Goal: Task Accomplishment & Management: Complete application form

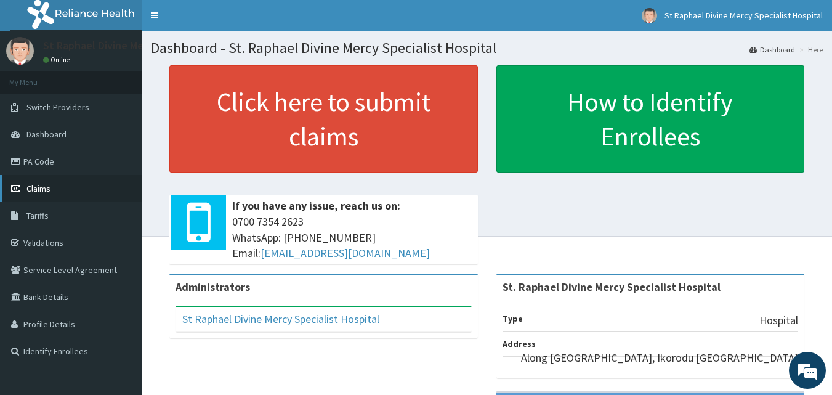
click at [47, 193] on span "Claims" at bounding box center [38, 188] width 24 height 11
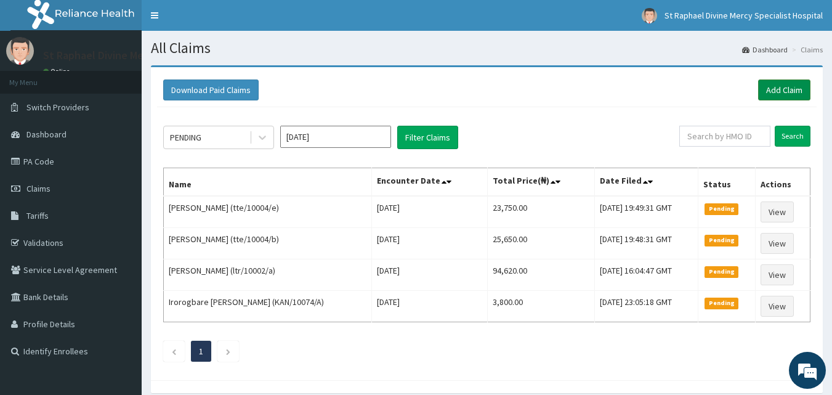
click at [785, 90] on link "Add Claim" at bounding box center [784, 89] width 52 height 21
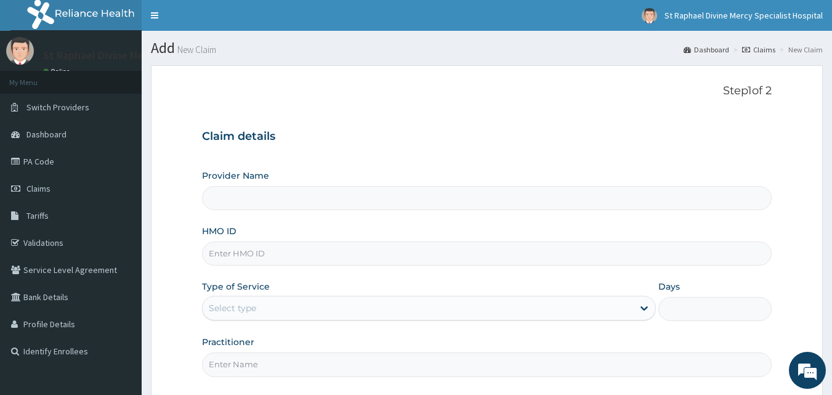
type input "St. Raphael Divine Mercy Specialist Hospital"
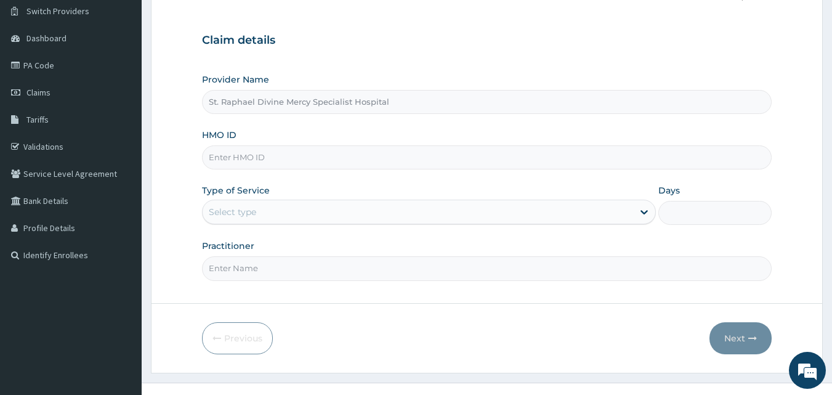
scroll to position [115, 0]
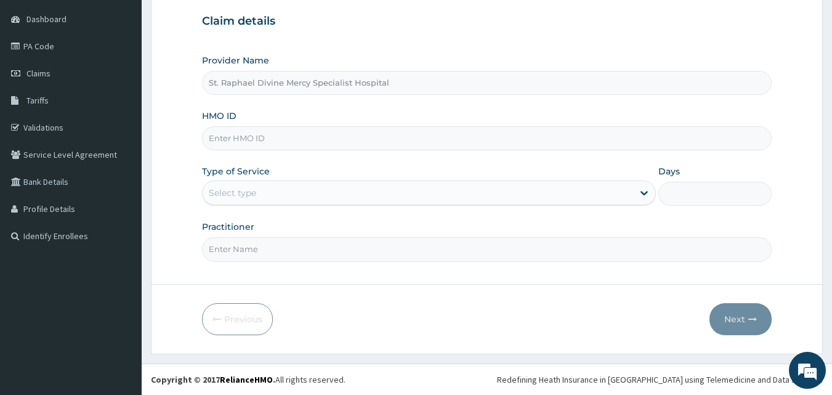
click at [364, 139] on input "HMO ID" at bounding box center [487, 138] width 570 height 24
type input "a"
type input "aip/10049/b"
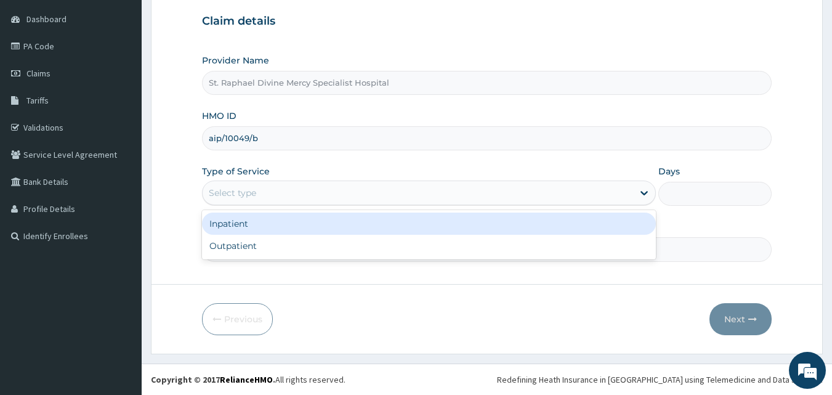
click at [370, 201] on div "Select type" at bounding box center [418, 193] width 430 height 20
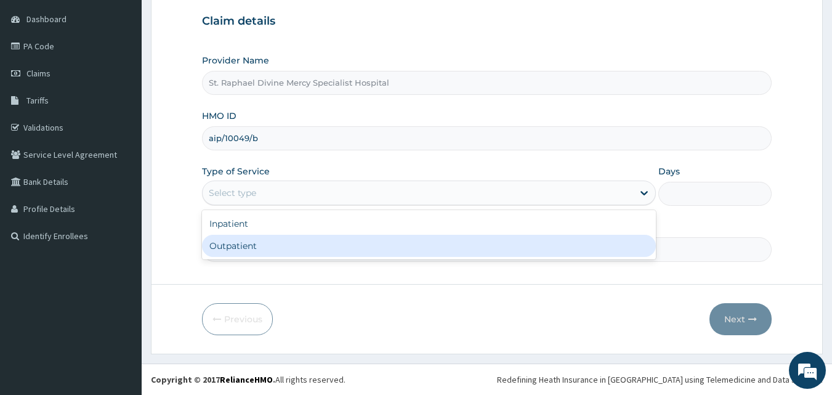
click at [340, 244] on div "Outpatient" at bounding box center [429, 246] width 454 height 22
type input "1"
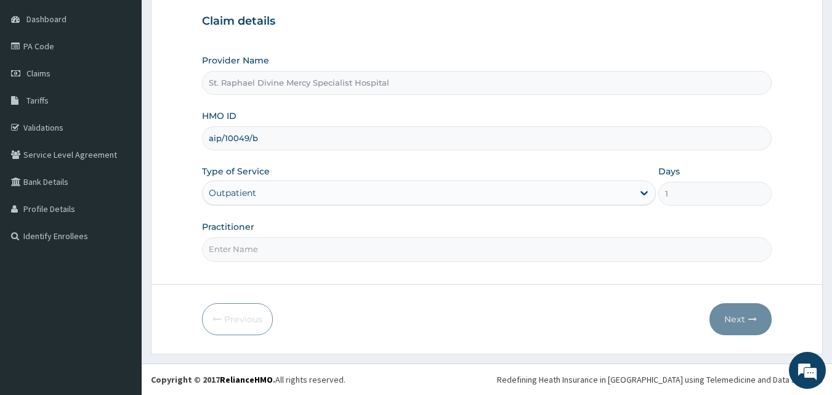
click at [367, 255] on input "Practitioner" at bounding box center [487, 249] width 570 height 24
type input "[PERSON_NAME] O."
click at [734, 321] on button "Next" at bounding box center [740, 319] width 62 height 32
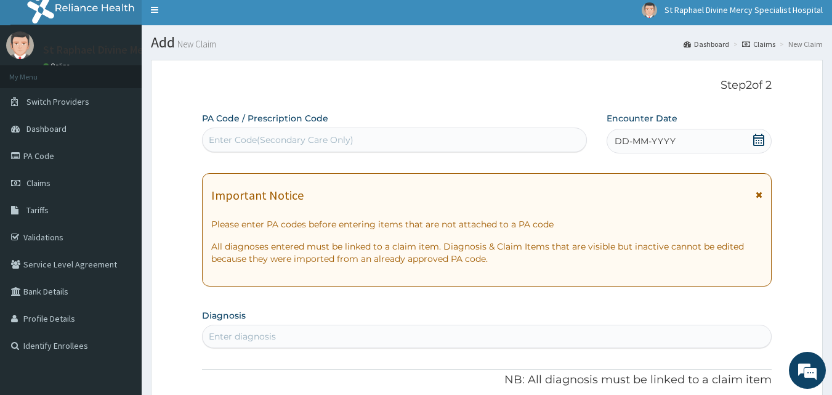
scroll to position [0, 0]
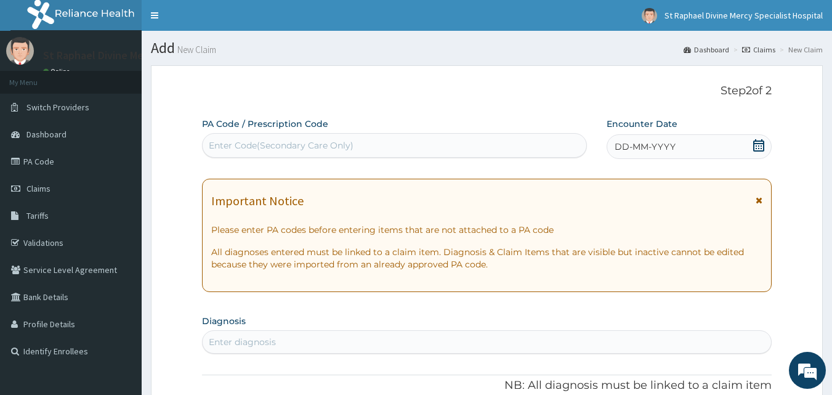
click at [476, 147] on div "Enter Code(Secondary Care Only)" at bounding box center [395, 145] width 384 height 20
paste input "PA/F1EA4F"
type input "PA/F1EA4F"
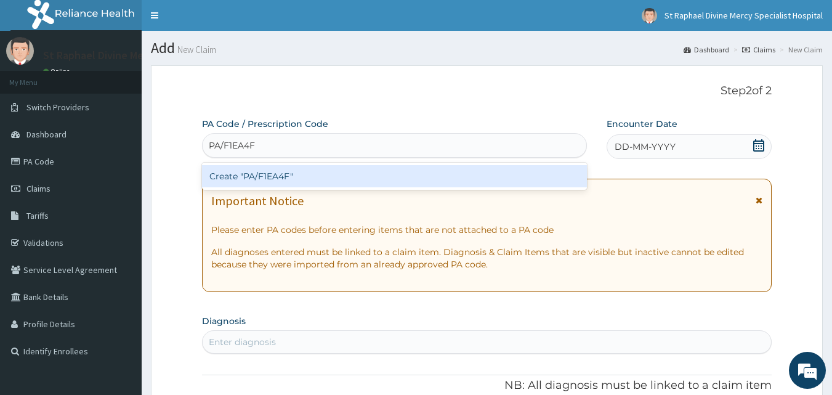
click at [275, 175] on div "Create "PA/F1EA4F"" at bounding box center [394, 176] width 385 height 22
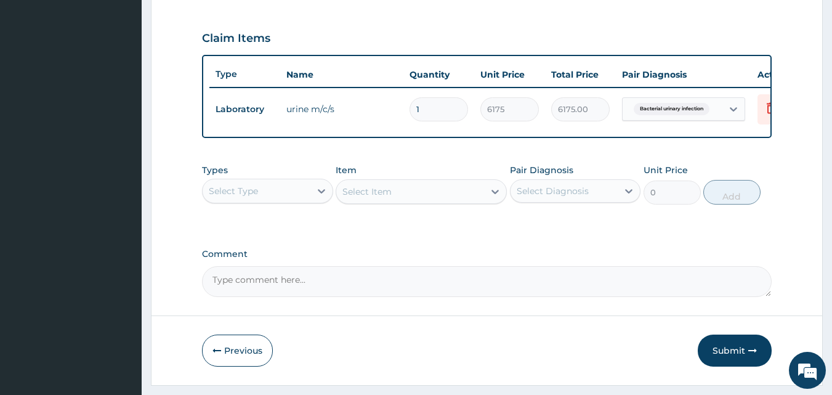
scroll to position [315, 0]
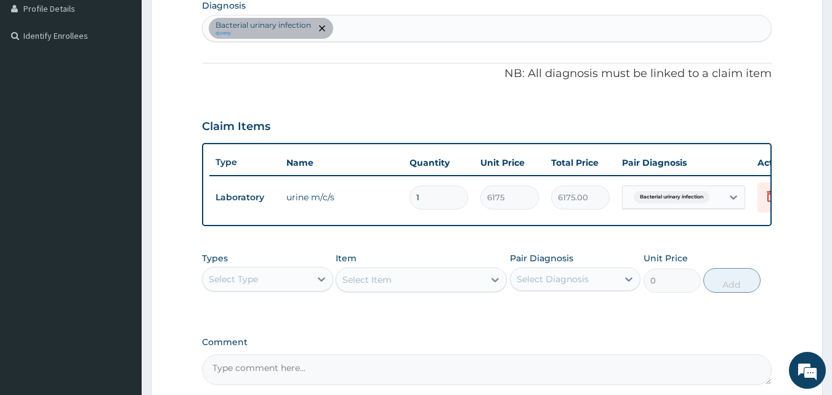
click at [424, 30] on div "Bacterial urinary infection query" at bounding box center [487, 28] width 569 height 26
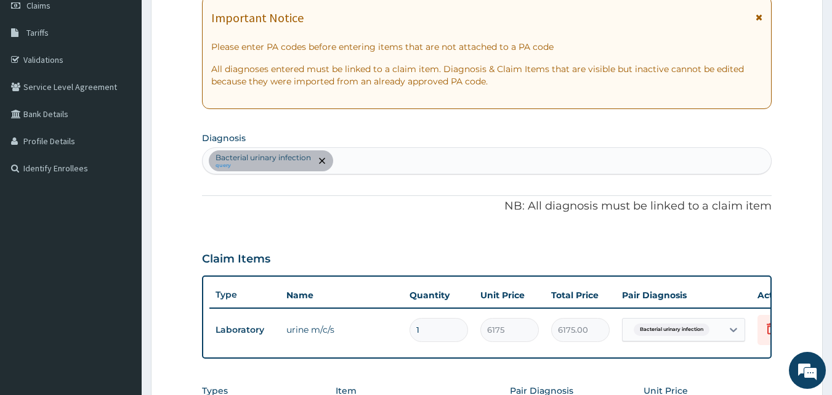
scroll to position [69, 0]
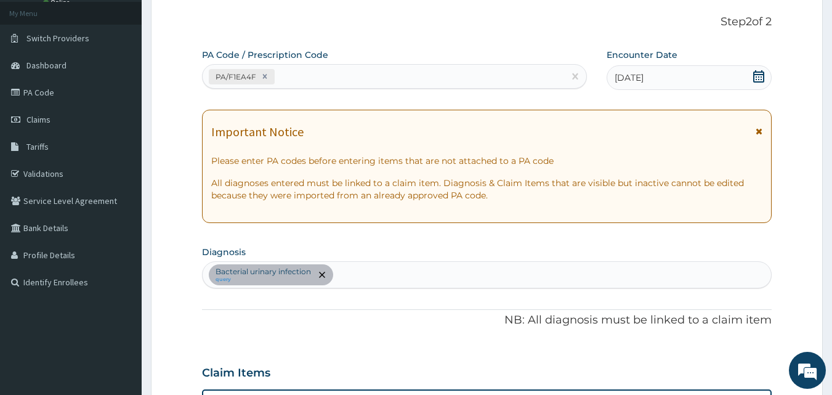
click at [435, 73] on div "PA/F1EA4F" at bounding box center [384, 76] width 362 height 20
paste input "PA/86D8EC"
type input "PA/86D8EC"
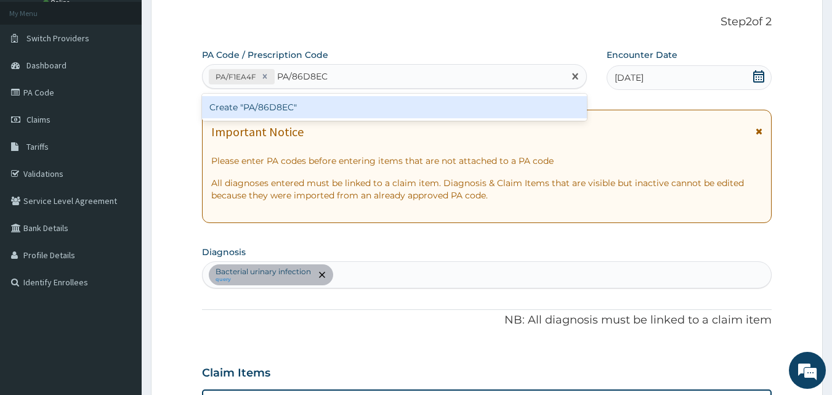
click at [447, 113] on div "Create "PA/86D8EC"" at bounding box center [394, 107] width 385 height 22
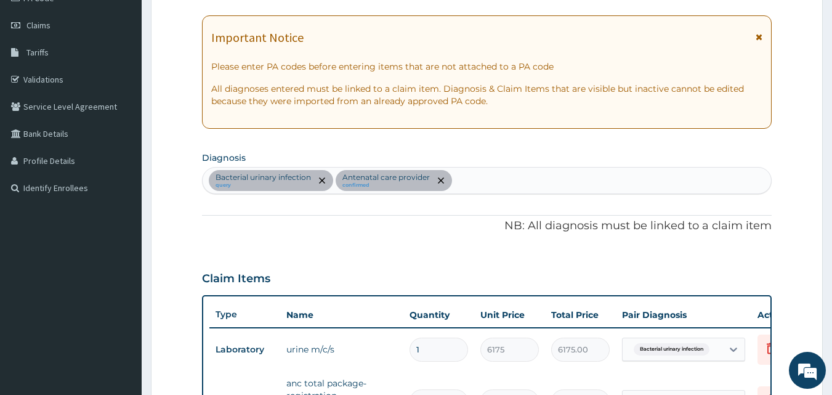
scroll to position [185, 0]
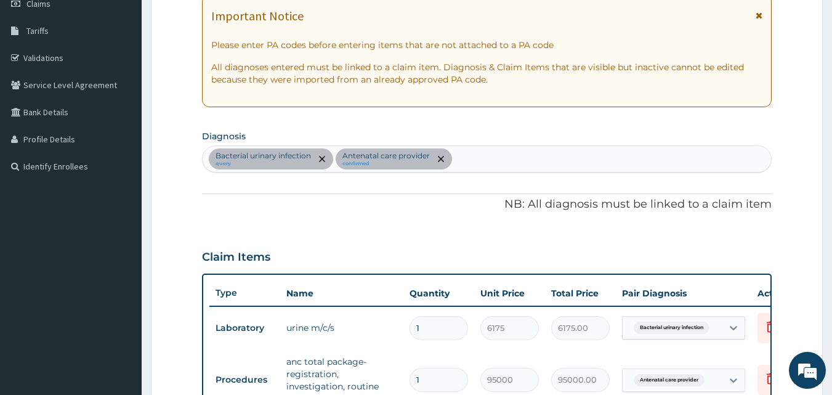
click at [578, 162] on div "Bacterial urinary infection query Antenatal care provider confirmed" at bounding box center [487, 159] width 569 height 26
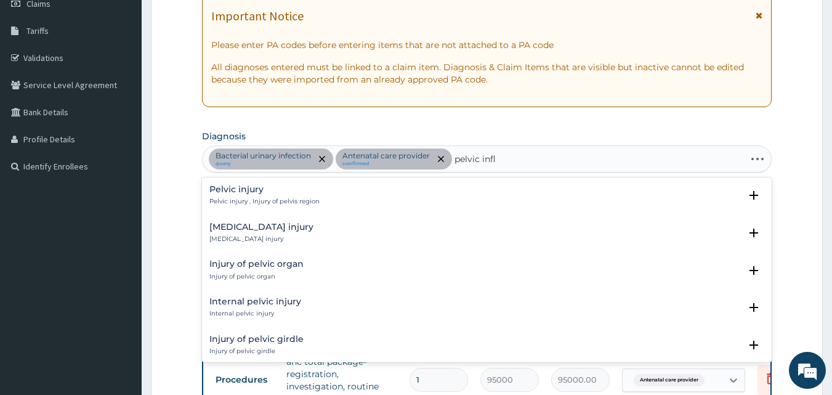
type input "pelvic infla"
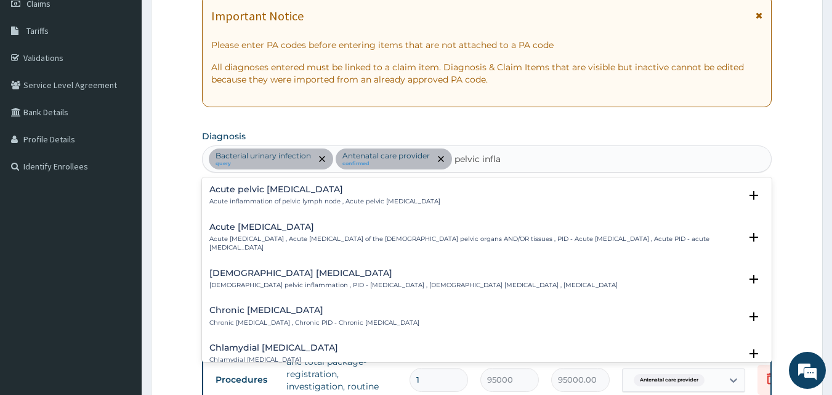
click at [364, 233] on div "Acute pelvic inflammatory disease Acute pelvic inflammatory disease , Acute pel…" at bounding box center [474, 237] width 531 height 30
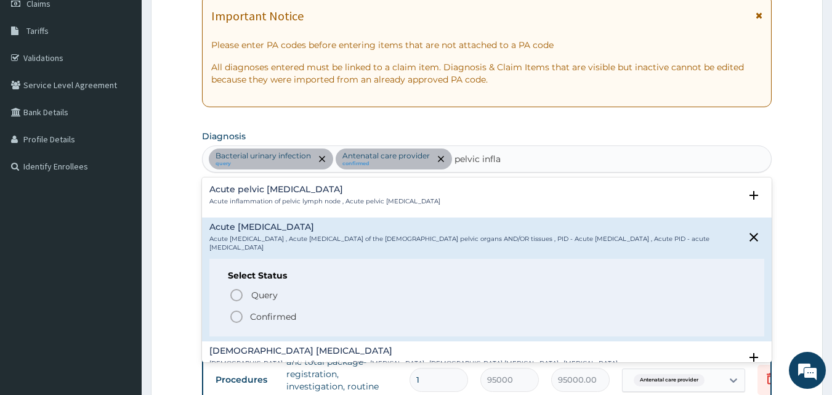
click at [234, 316] on icon "status option filled" at bounding box center [236, 316] width 15 height 15
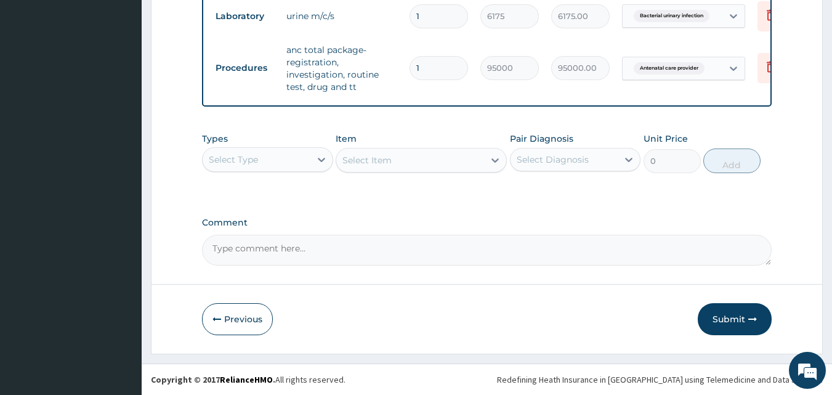
scroll to position [505, 0]
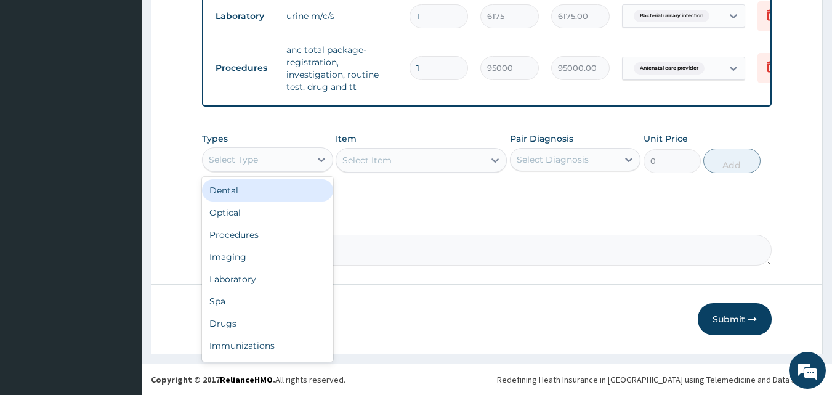
click at [239, 161] on div "Select Type" at bounding box center [233, 159] width 49 height 12
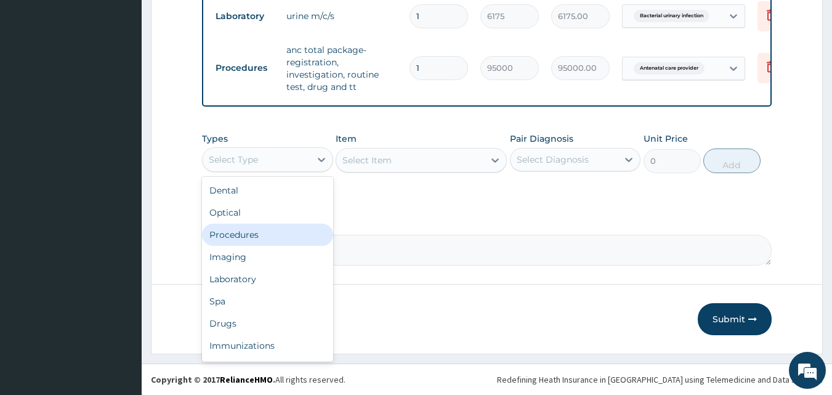
click at [253, 236] on div "Procedures" at bounding box center [267, 234] width 131 height 22
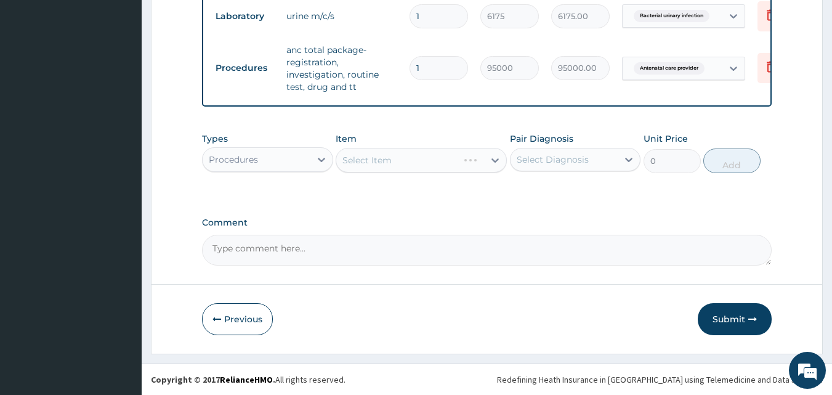
click at [436, 162] on div "Select Item" at bounding box center [420, 160] width 171 height 25
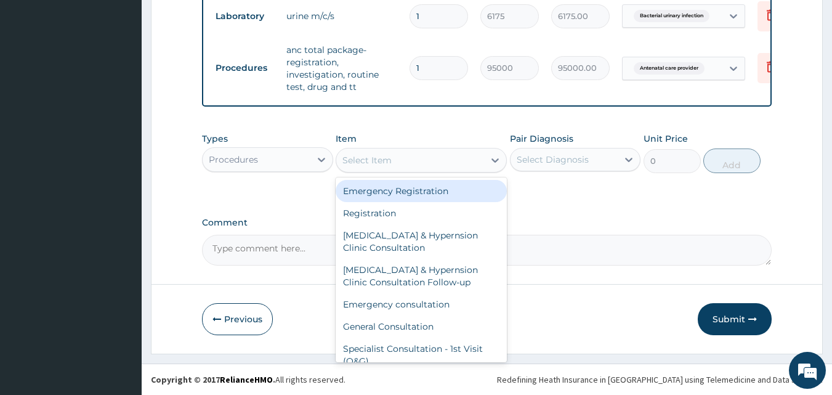
click at [436, 162] on div "Select Item" at bounding box center [410, 160] width 148 height 20
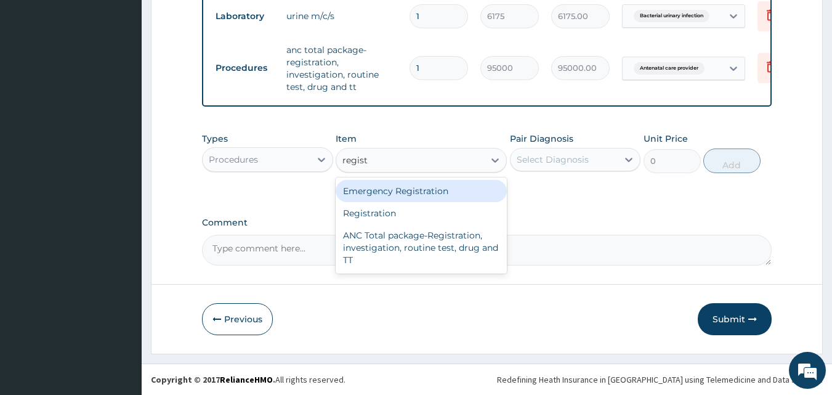
type input "registr"
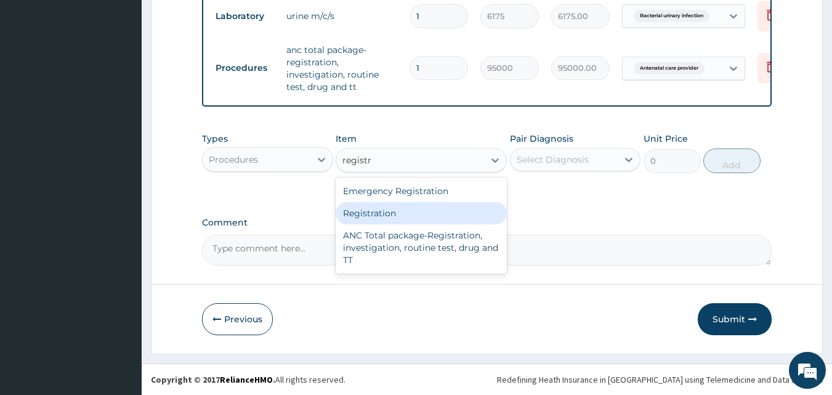
click at [433, 206] on div "Registration" at bounding box center [420, 213] width 171 height 22
type input "4750"
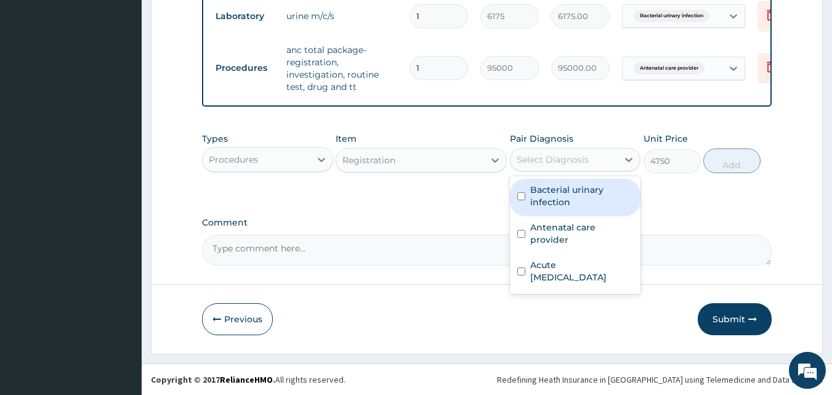
click at [552, 153] on div "Select Diagnosis" at bounding box center [552, 159] width 72 height 12
drag, startPoint x: 516, startPoint y: 195, endPoint x: 524, endPoint y: 197, distance: 8.2
click at [516, 195] on div "Bacterial urinary infection" at bounding box center [575, 198] width 131 height 38
checkbox input "true"
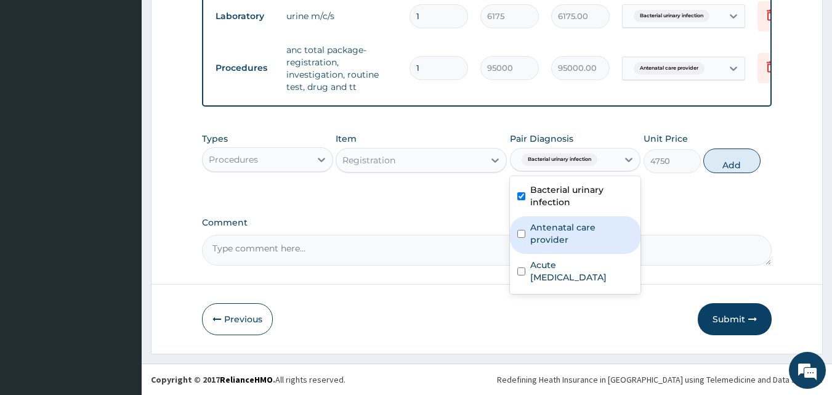
click at [519, 230] on input "checkbox" at bounding box center [521, 234] width 8 height 8
checkbox input "true"
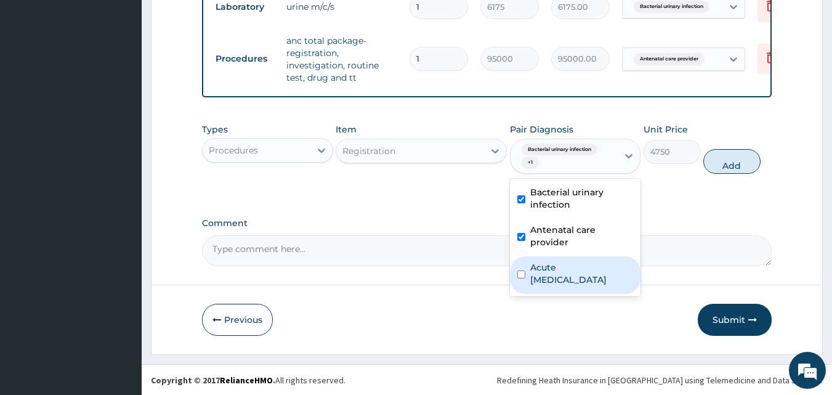
click at [520, 270] on input "checkbox" at bounding box center [521, 274] width 8 height 8
checkbox input "true"
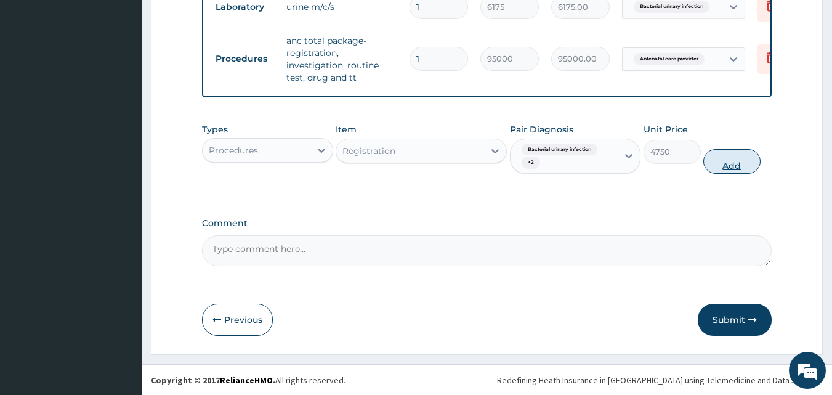
click at [740, 174] on button "Add" at bounding box center [731, 161] width 57 height 25
type input "0"
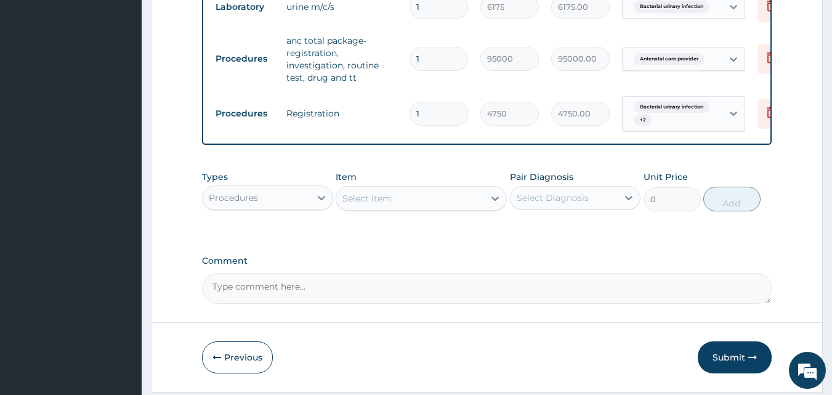
click at [412, 207] on div "Select Item" at bounding box center [410, 198] width 148 height 20
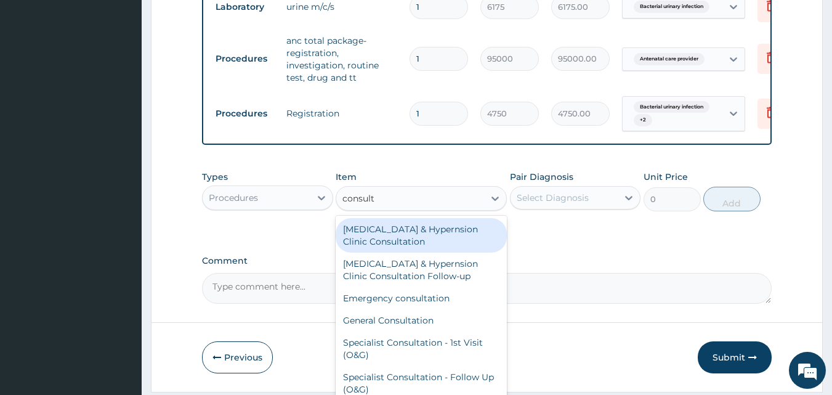
type input "consulta"
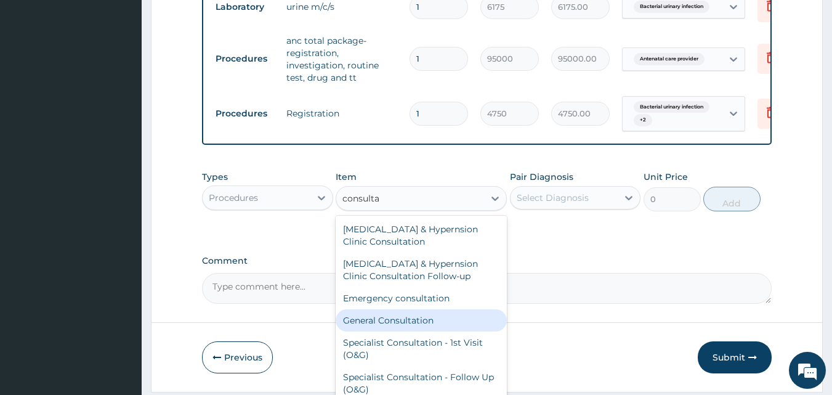
click at [443, 327] on div "General Consultation" at bounding box center [420, 320] width 171 height 22
type input "4750"
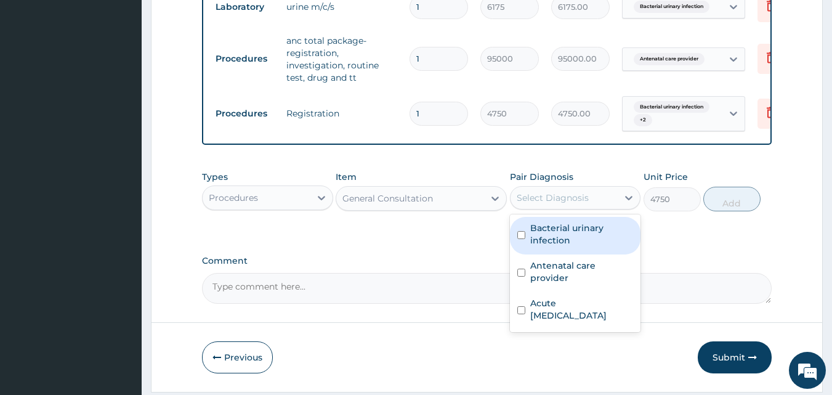
click at [556, 204] on div "Select Diagnosis" at bounding box center [552, 197] width 72 height 12
click at [523, 239] on input "checkbox" at bounding box center [521, 235] width 8 height 8
checkbox input "true"
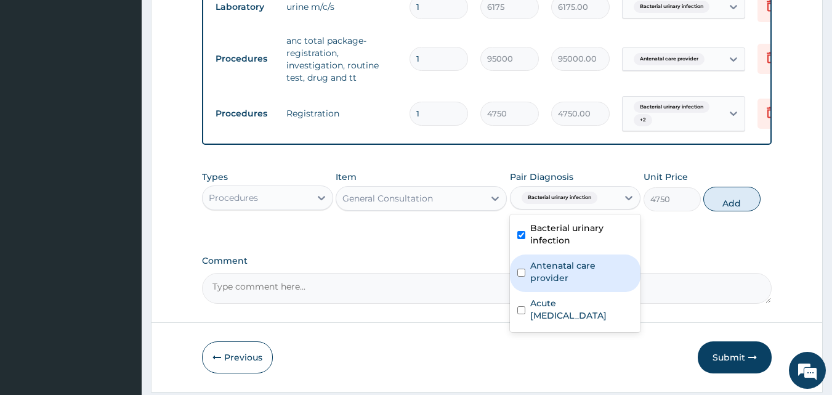
click at [520, 276] on input "checkbox" at bounding box center [521, 272] width 8 height 8
checkbox input "true"
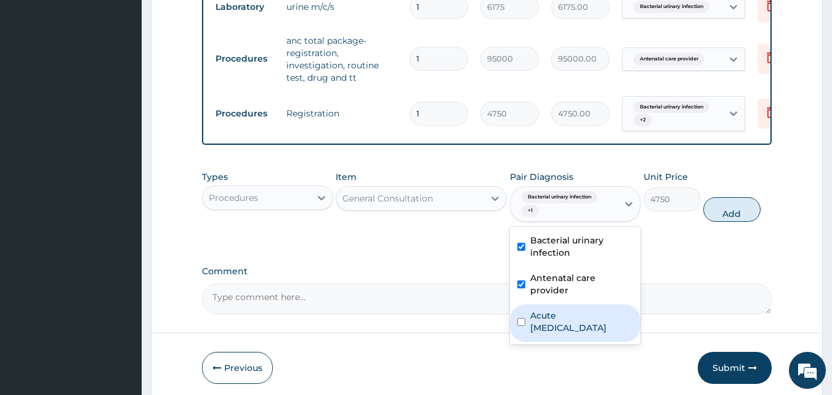
click at [523, 319] on input "checkbox" at bounding box center [521, 322] width 8 height 8
checkbox input "true"
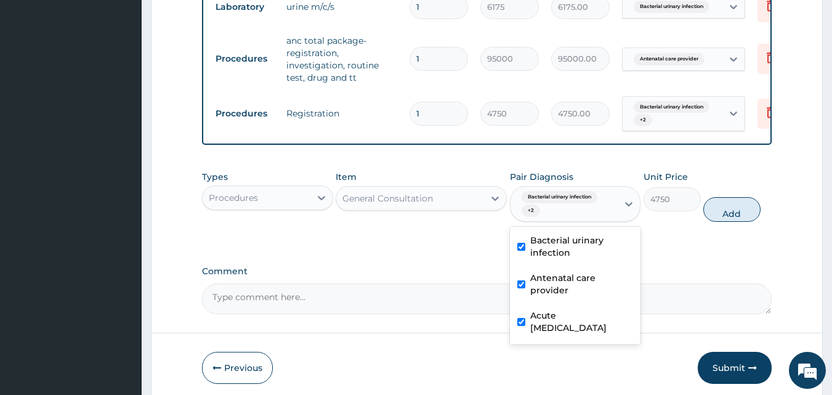
click at [737, 222] on button "Add" at bounding box center [731, 209] width 57 height 25
type input "0"
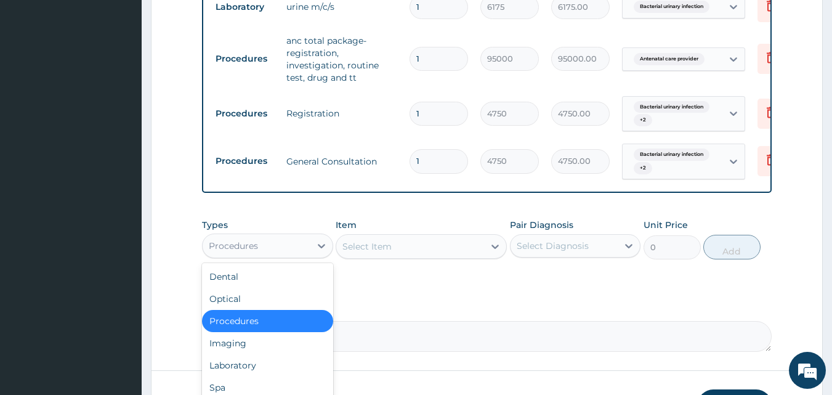
click at [278, 255] on div "Procedures" at bounding box center [257, 246] width 108 height 20
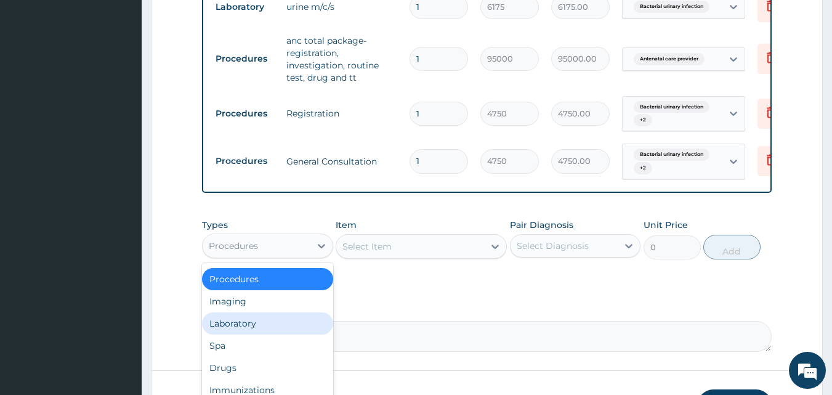
click at [254, 330] on div "Laboratory" at bounding box center [267, 323] width 131 height 22
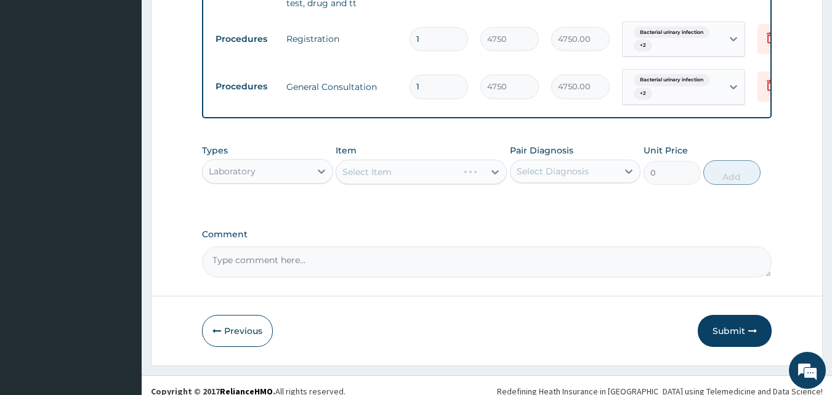
scroll to position [601, 0]
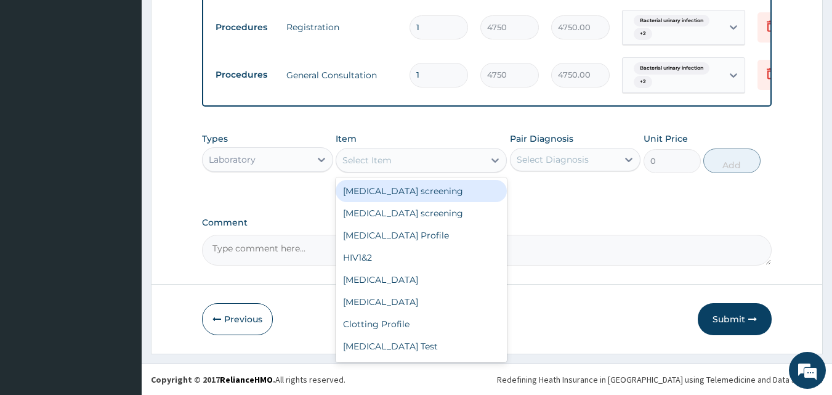
click at [417, 158] on div "Select Item" at bounding box center [410, 160] width 148 height 20
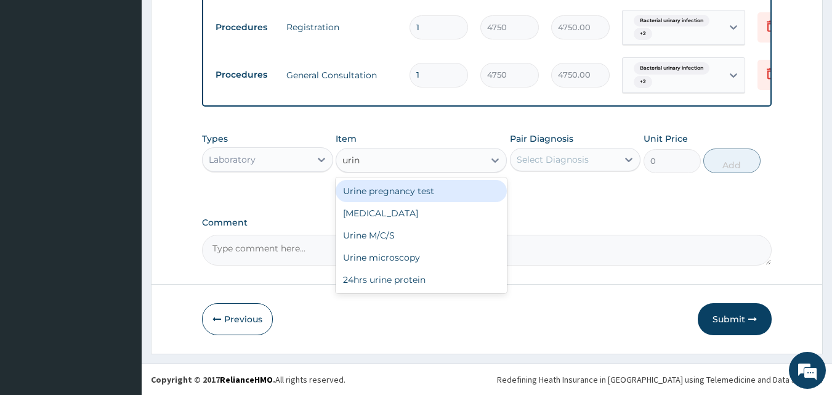
type input "urina"
click at [411, 196] on div "Urinalysis" at bounding box center [420, 191] width 171 height 22
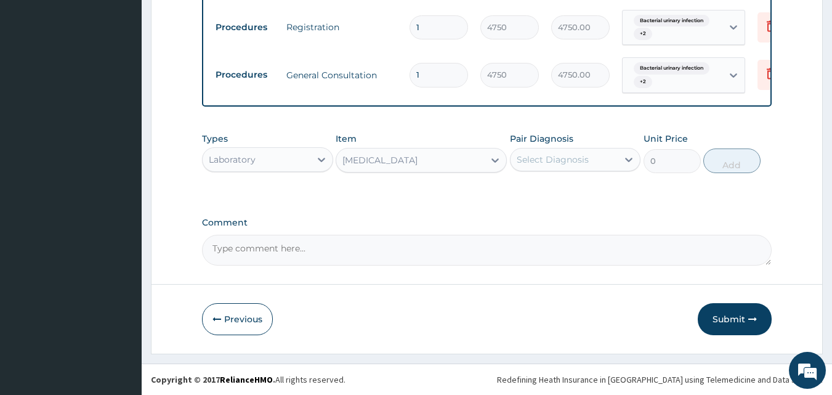
type input "1900"
click at [544, 161] on div "Select Diagnosis" at bounding box center [552, 159] width 72 height 12
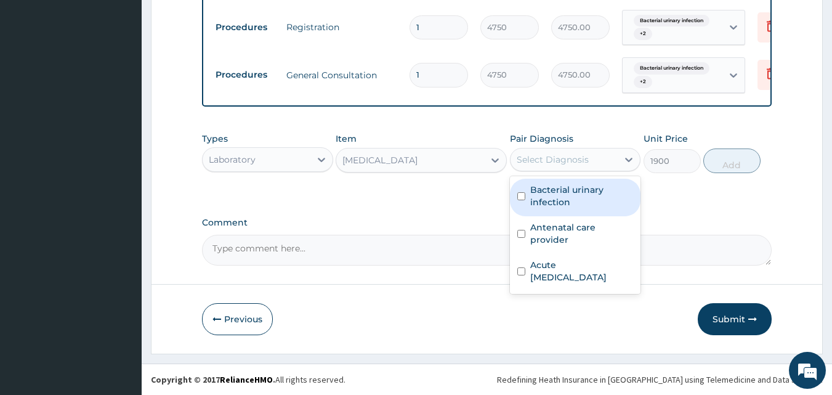
click at [518, 195] on input "checkbox" at bounding box center [521, 196] width 8 height 8
checkbox input "true"
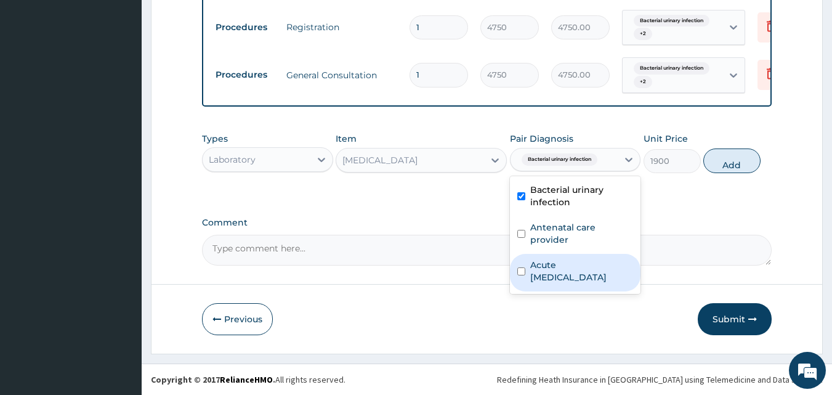
click at [521, 267] on input "checkbox" at bounding box center [521, 271] width 8 height 8
checkbox input "true"
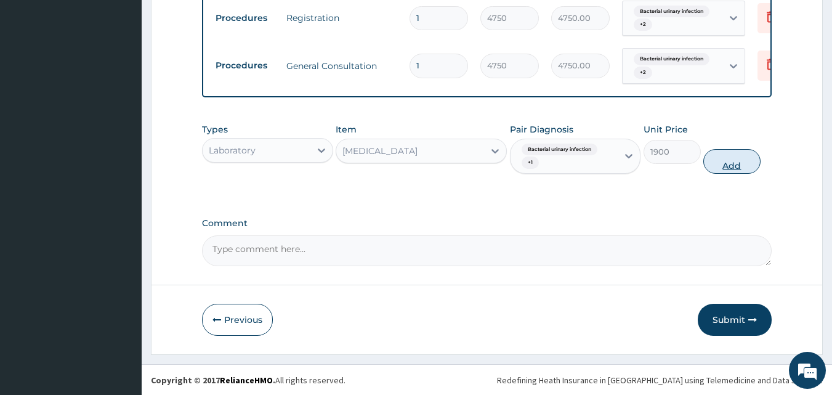
click at [729, 174] on button "Add" at bounding box center [731, 161] width 57 height 25
type input "0"
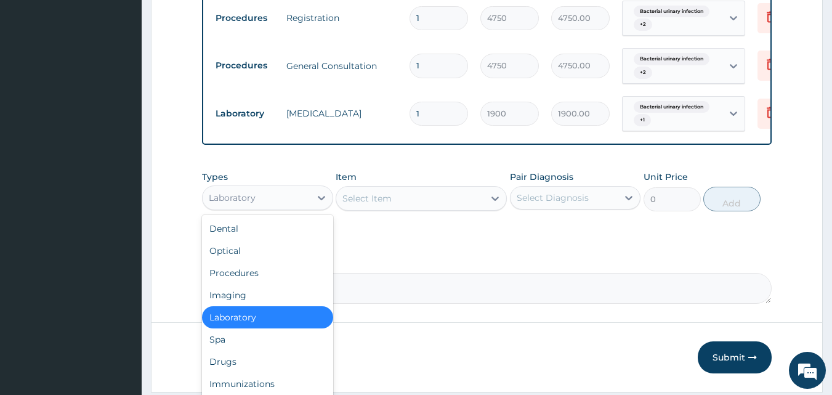
click at [277, 203] on div "Laboratory" at bounding box center [257, 198] width 108 height 20
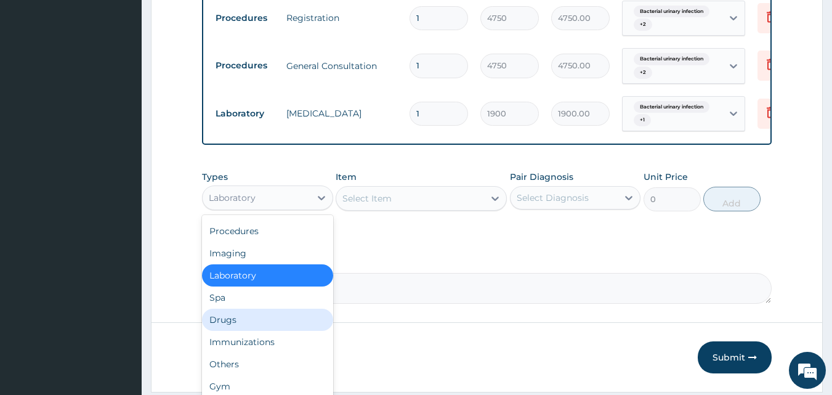
click at [260, 331] on div "Drugs" at bounding box center [267, 319] width 131 height 22
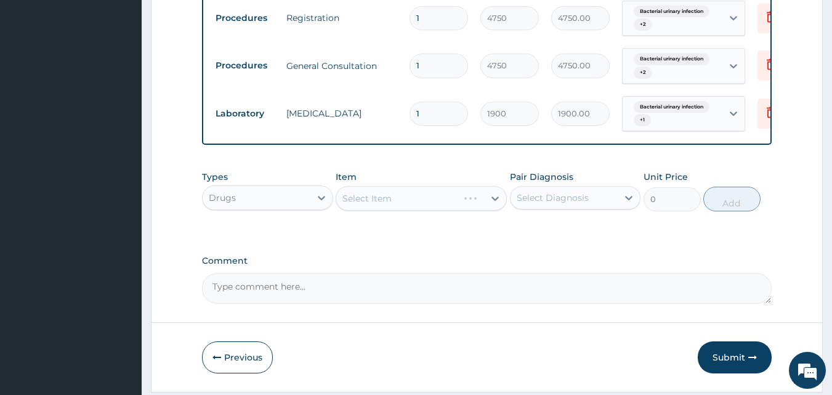
scroll to position [648, 0]
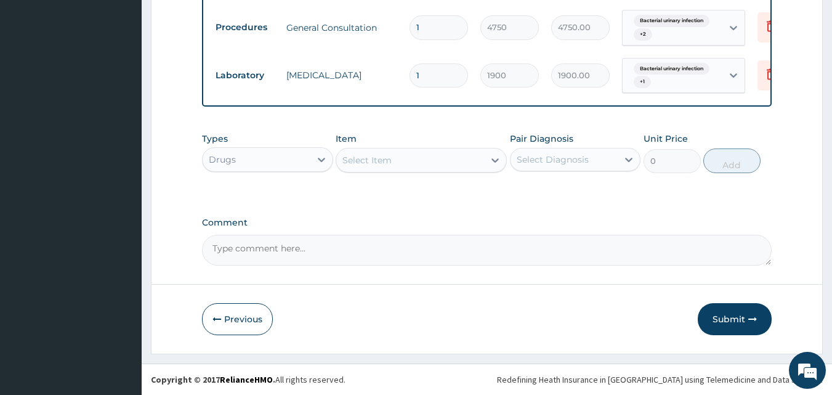
click at [411, 163] on div "Select Item" at bounding box center [410, 160] width 148 height 20
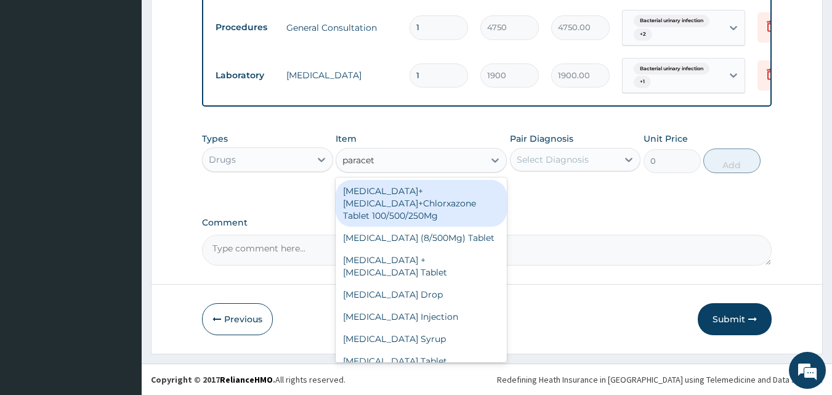
type input "paraceta"
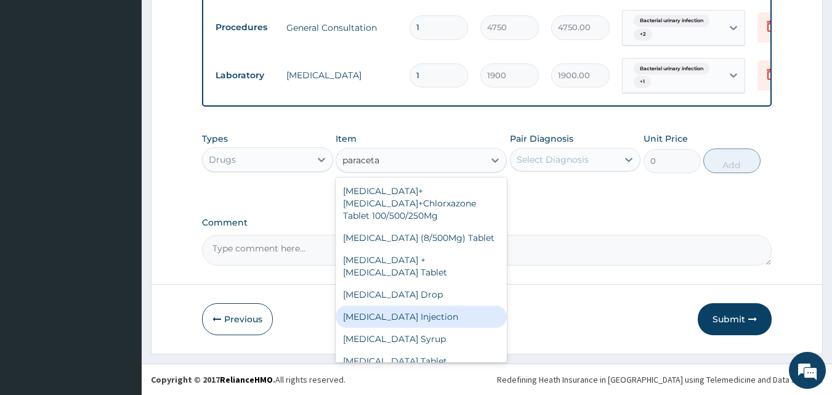
scroll to position [22, 0]
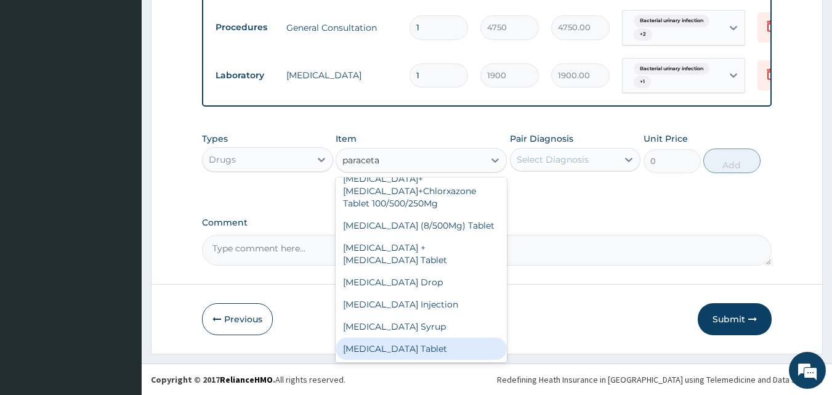
click at [415, 341] on div "Paracetamol Tablet" at bounding box center [420, 348] width 171 height 22
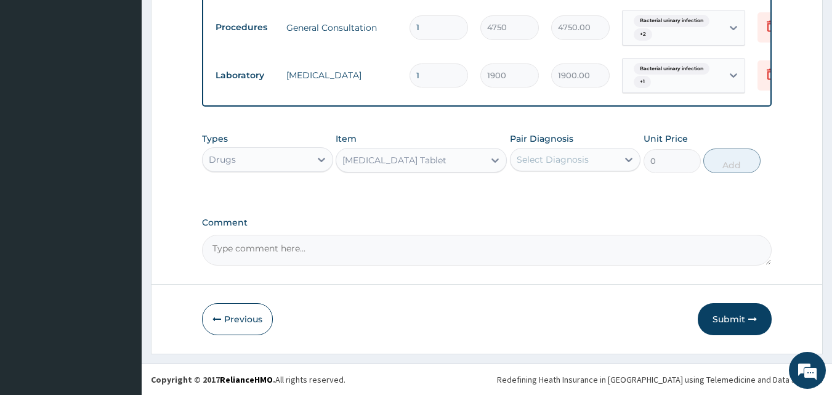
type input "47.5"
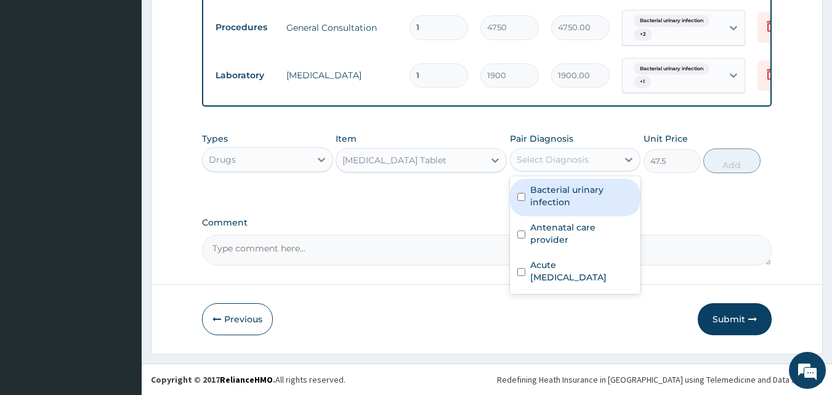
click at [548, 160] on div "Select Diagnosis" at bounding box center [552, 159] width 72 height 12
click at [520, 194] on input "checkbox" at bounding box center [521, 197] width 8 height 8
checkbox input "true"
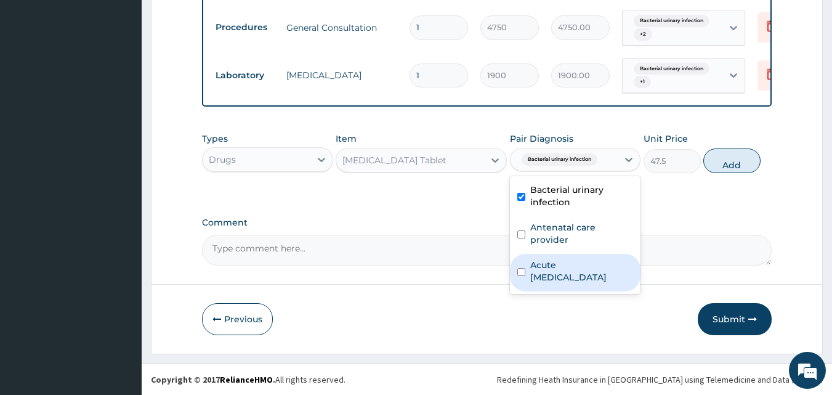
click at [524, 268] on input "checkbox" at bounding box center [521, 272] width 8 height 8
checkbox input "true"
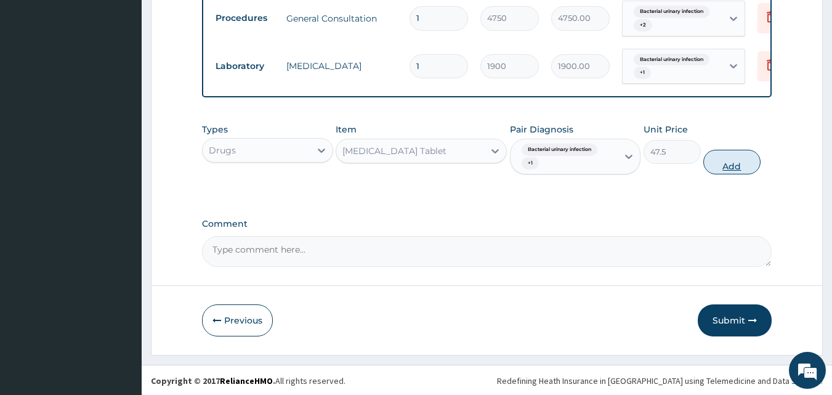
click at [732, 174] on button "Add" at bounding box center [731, 162] width 57 height 25
type input "0"
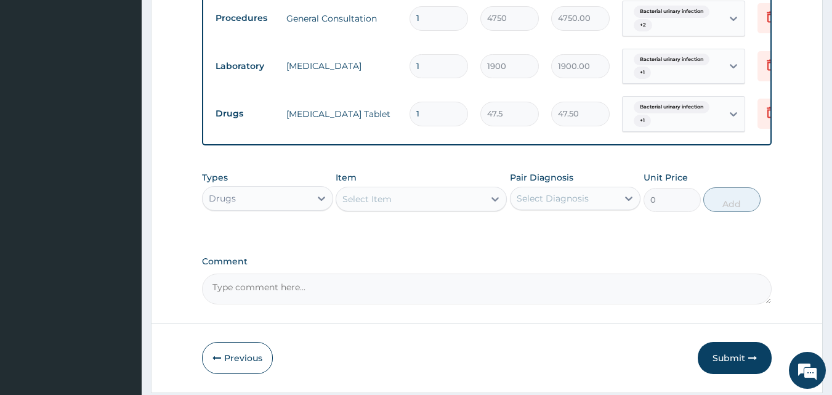
type input "18"
type input "855.00"
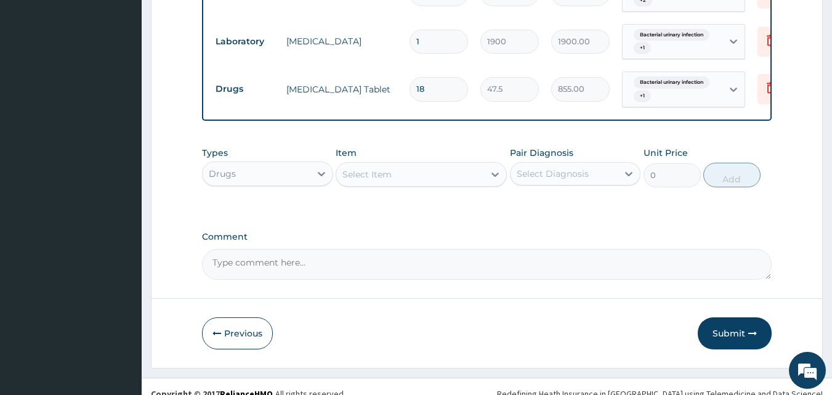
scroll to position [696, 0]
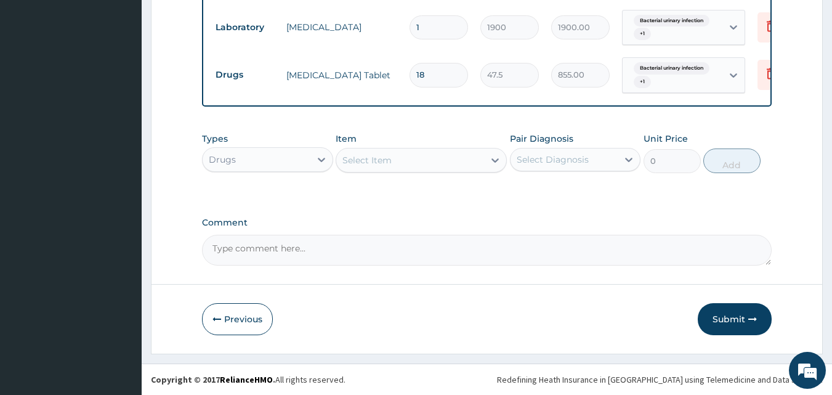
type input "18"
click at [381, 158] on div "Select Item" at bounding box center [366, 160] width 49 height 12
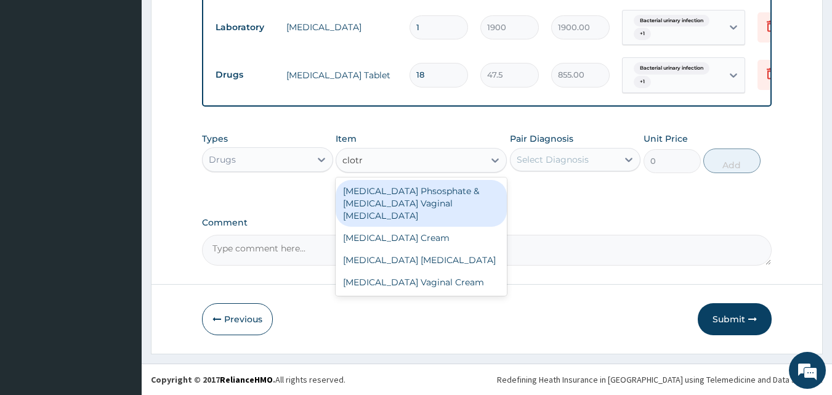
type input "clotri"
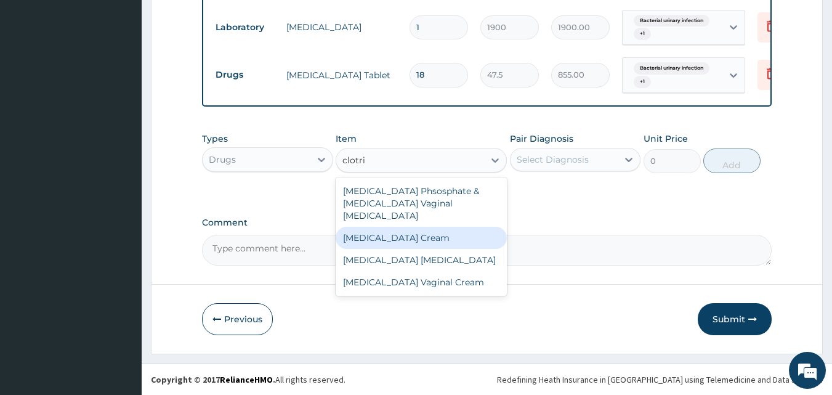
click at [400, 227] on div "Clotrimazole Cream" at bounding box center [420, 238] width 171 height 22
type input "2375"
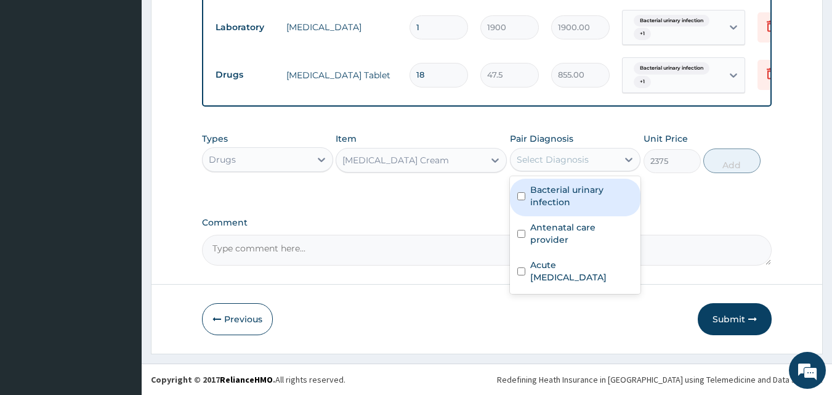
click at [577, 166] on div "Select Diagnosis" at bounding box center [564, 160] width 108 height 20
click at [518, 195] on input "checkbox" at bounding box center [521, 196] width 8 height 8
checkbox input "true"
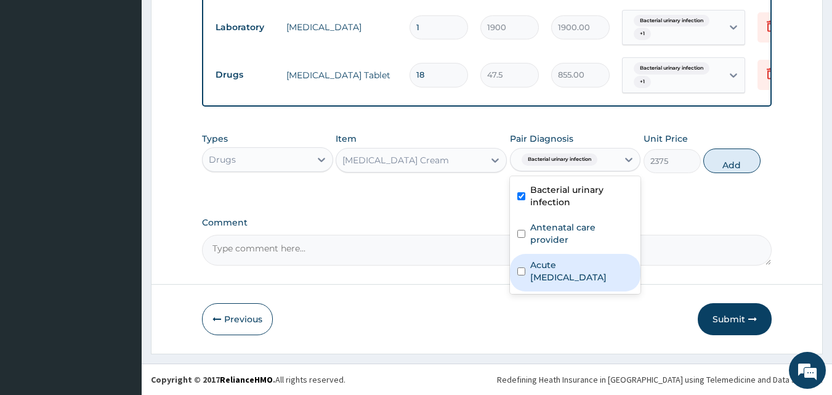
click at [519, 267] on input "checkbox" at bounding box center [521, 271] width 8 height 8
checkbox input "true"
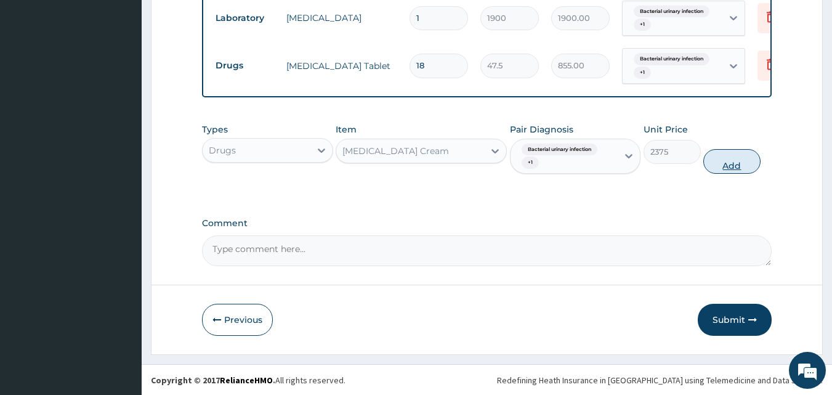
click at [739, 174] on button "Add" at bounding box center [731, 161] width 57 height 25
type input "0"
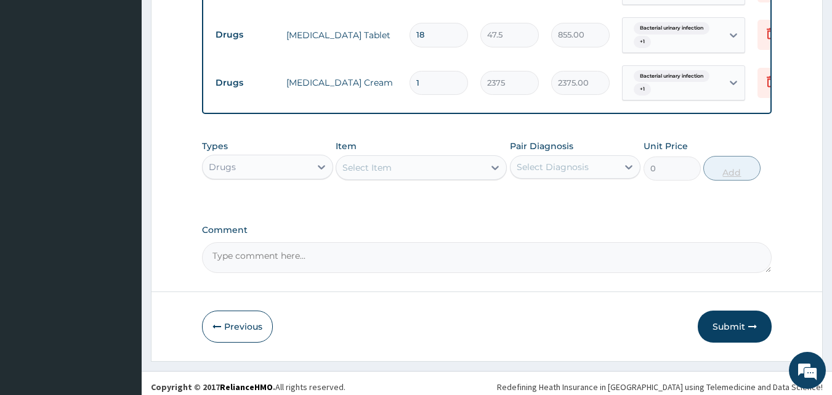
scroll to position [744, 0]
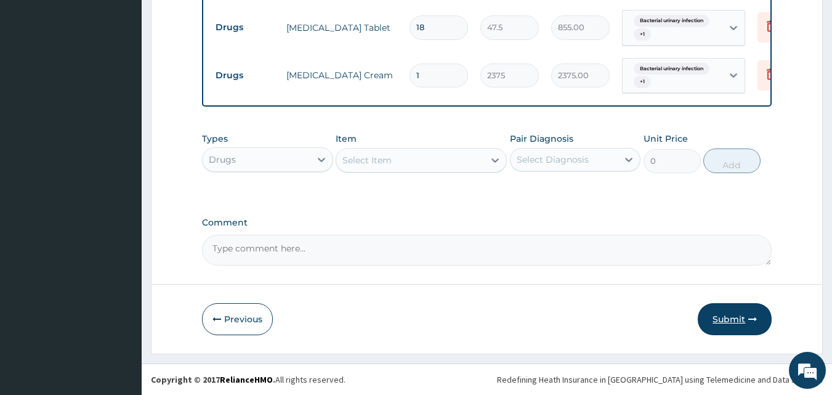
click at [734, 319] on button "Submit" at bounding box center [734, 319] width 74 height 32
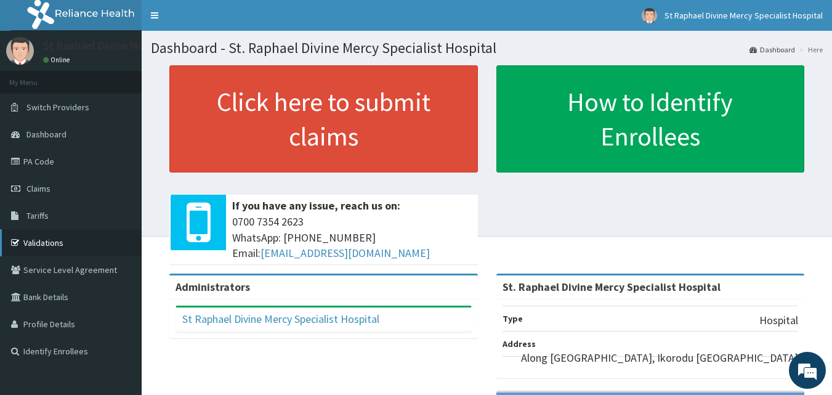
click at [68, 240] on link "Validations" at bounding box center [71, 242] width 142 height 27
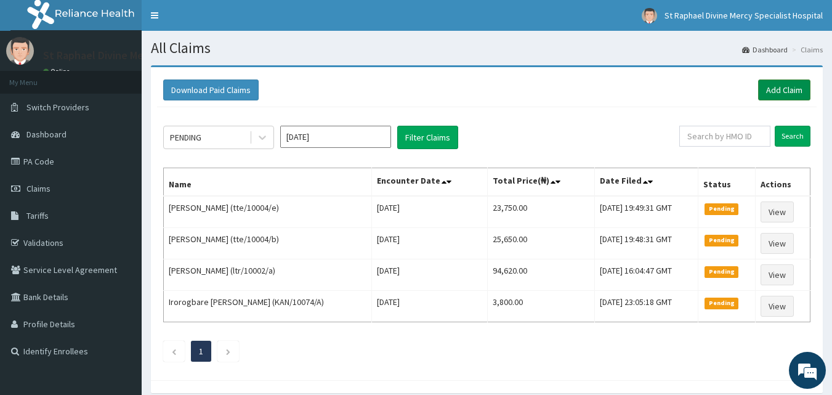
click at [774, 91] on link "Add Claim" at bounding box center [784, 89] width 52 height 21
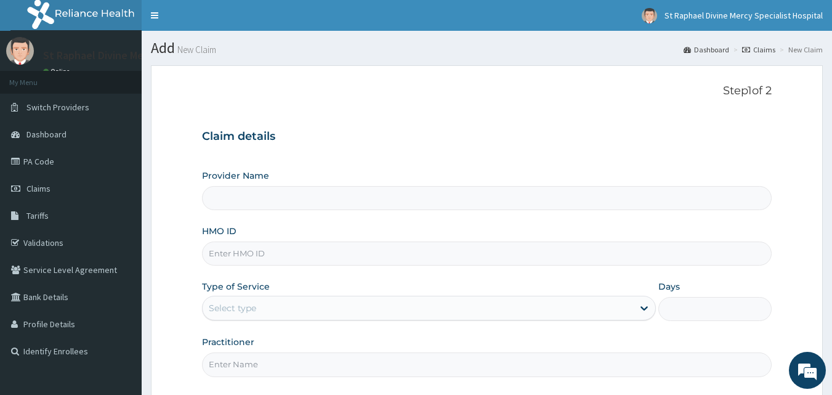
scroll to position [62, 0]
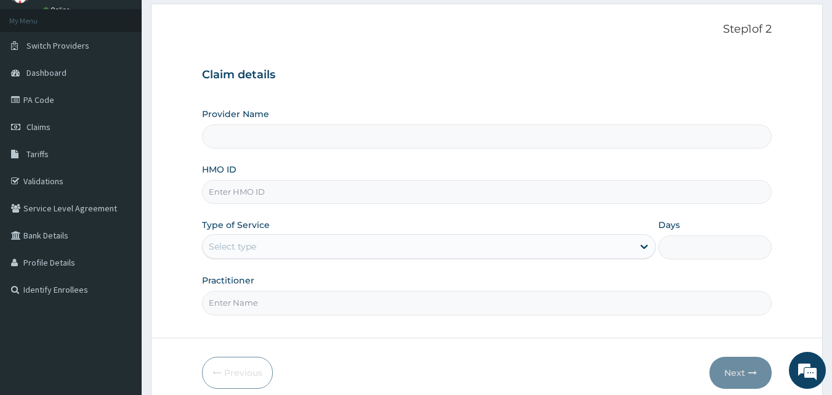
type input "St. Raphael Divine Mercy Specialist Hospital"
click at [366, 199] on input "HMO ID" at bounding box center [487, 192] width 570 height 24
type input "arm/10293/b"
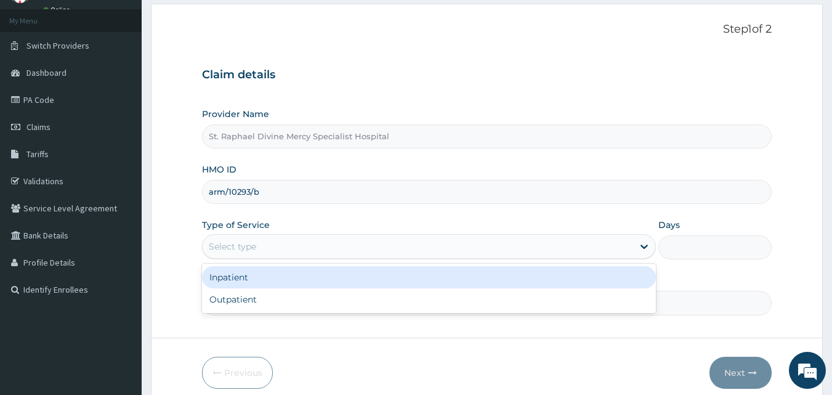
click at [294, 245] on div "Select type" at bounding box center [418, 246] width 430 height 20
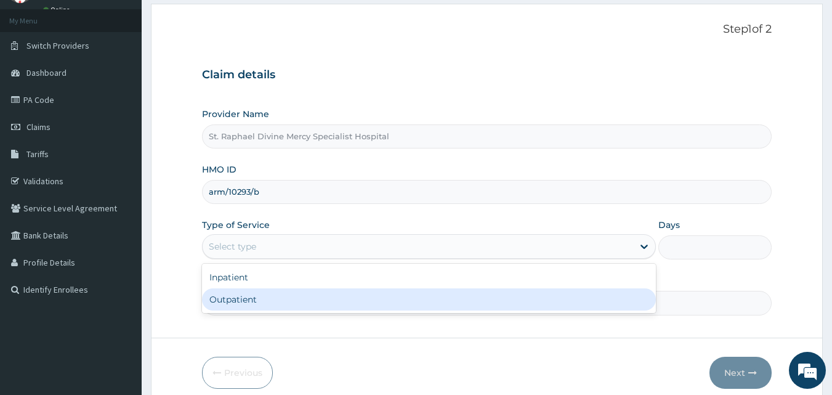
click at [275, 295] on div "Outpatient" at bounding box center [429, 299] width 454 height 22
type input "1"
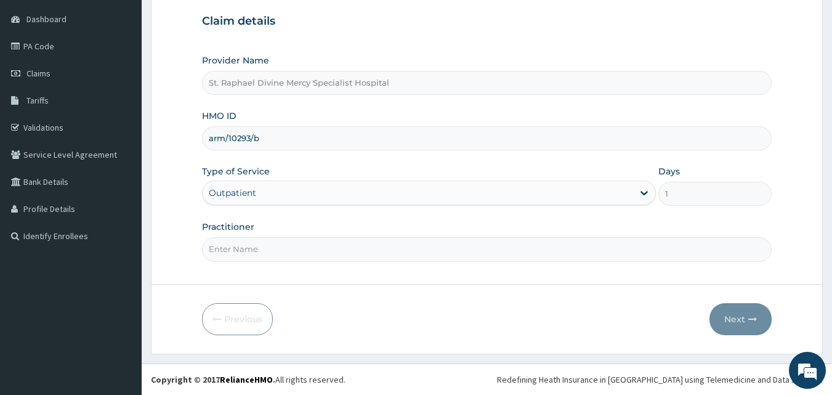
scroll to position [0, 0]
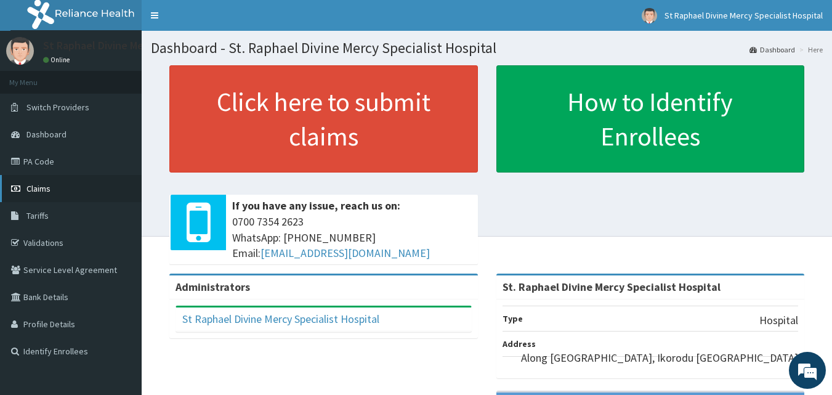
click at [29, 187] on span "Claims" at bounding box center [38, 188] width 24 height 11
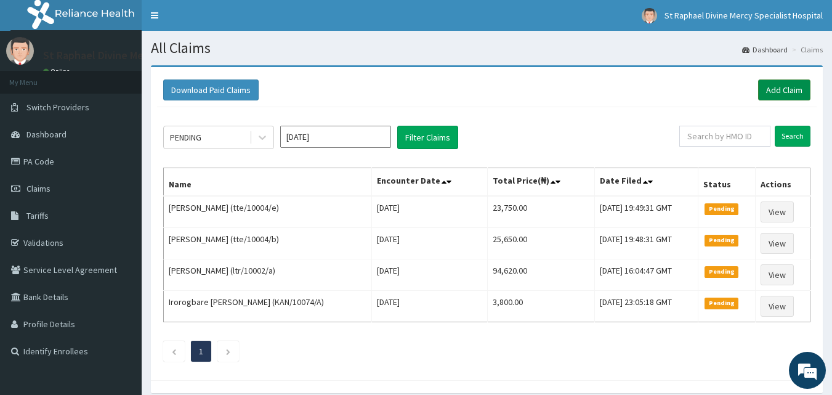
click at [779, 92] on link "Add Claim" at bounding box center [784, 89] width 52 height 21
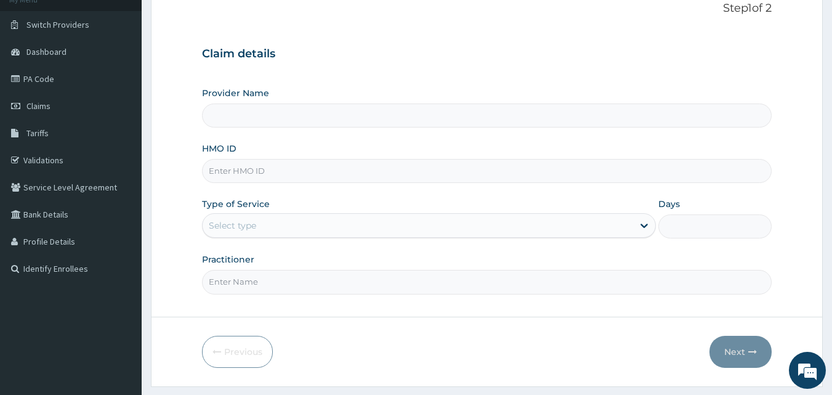
scroll to position [115, 0]
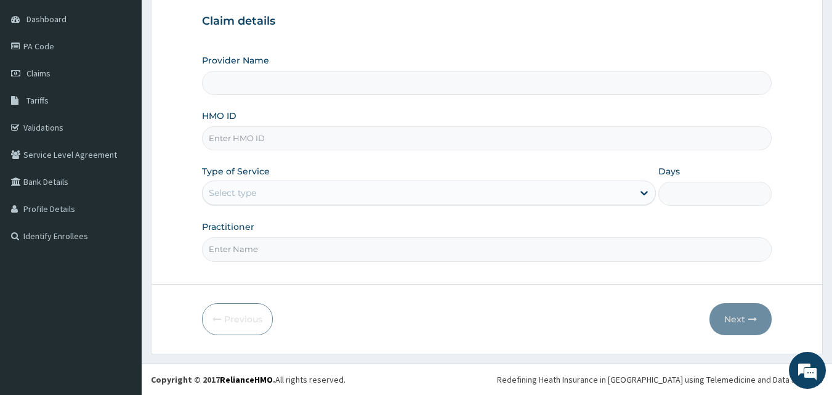
click at [279, 134] on input "HMO ID" at bounding box center [487, 138] width 570 height 24
type input "St. Raphael Divine Mercy Specialist Hospital"
type input "arm/10293/b"
click at [265, 191] on div "Select type" at bounding box center [418, 193] width 430 height 20
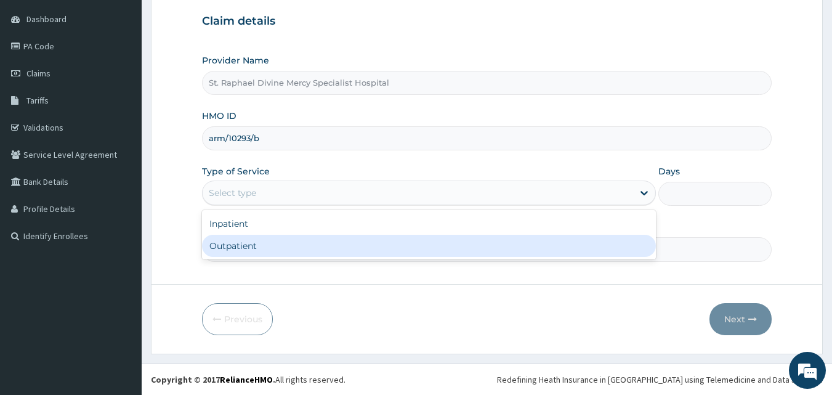
click at [262, 251] on div "Outpatient" at bounding box center [429, 246] width 454 height 22
type input "1"
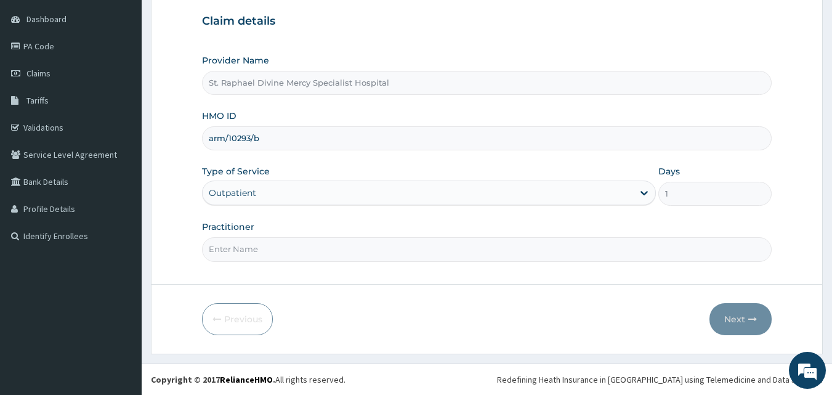
click at [263, 249] on input "Practitioner" at bounding box center [487, 249] width 570 height 24
type input "[PERSON_NAME] O."
click at [739, 325] on button "Next" at bounding box center [740, 319] width 62 height 32
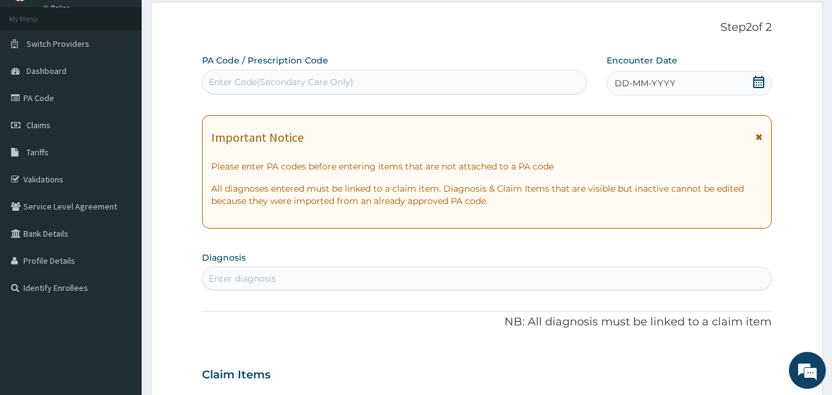
scroll to position [246, 0]
